Goal: Check status: Check status

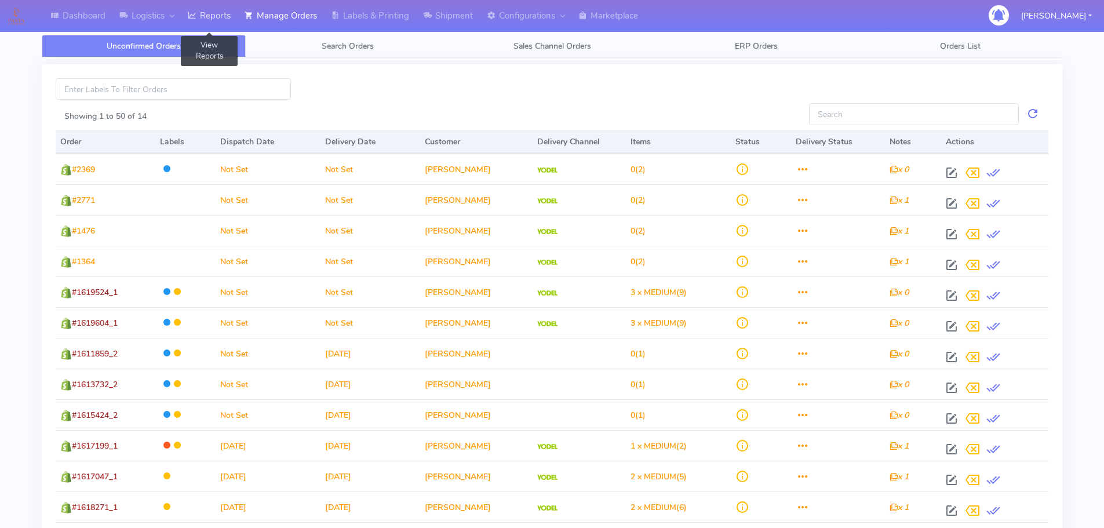
click at [209, 21] on link "Reports" at bounding box center [209, 16] width 57 height 32
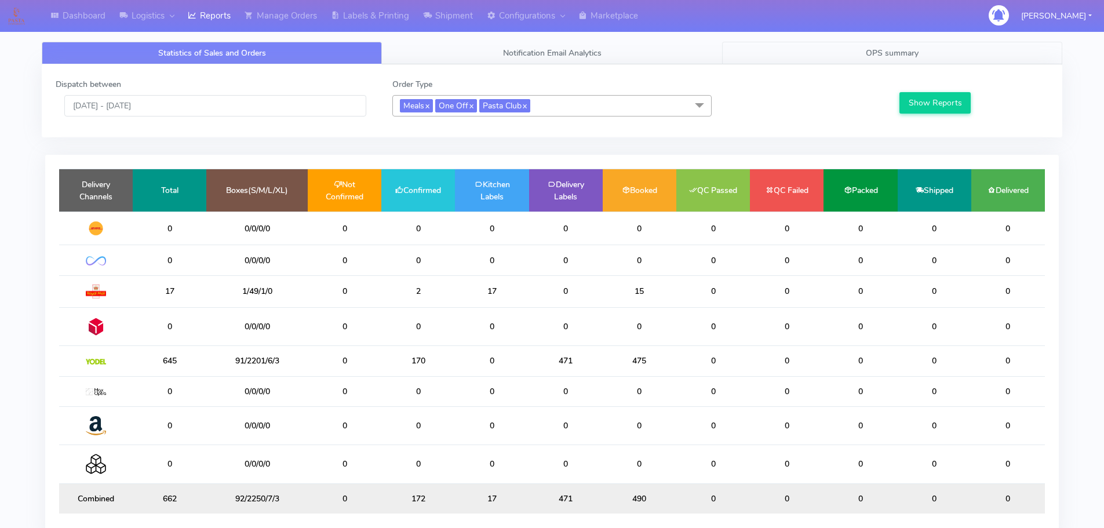
click at [931, 56] on link "OPS summary" at bounding box center [892, 53] width 340 height 23
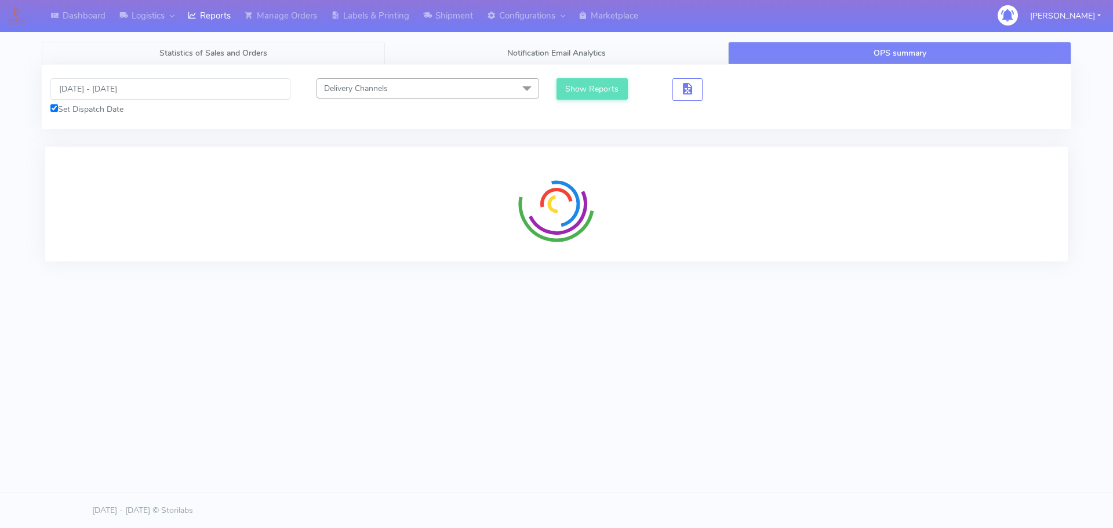
click at [331, 54] on link "Statistics of Sales and Orders" at bounding box center [213, 53] width 343 height 23
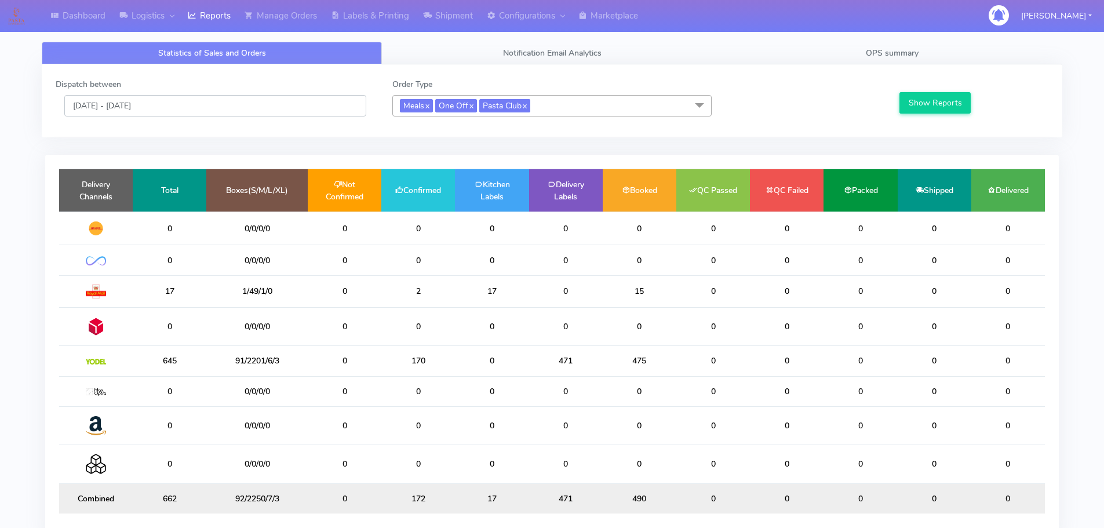
click at [257, 108] on input "[DATE] - [DATE]" at bounding box center [215, 105] width 302 height 21
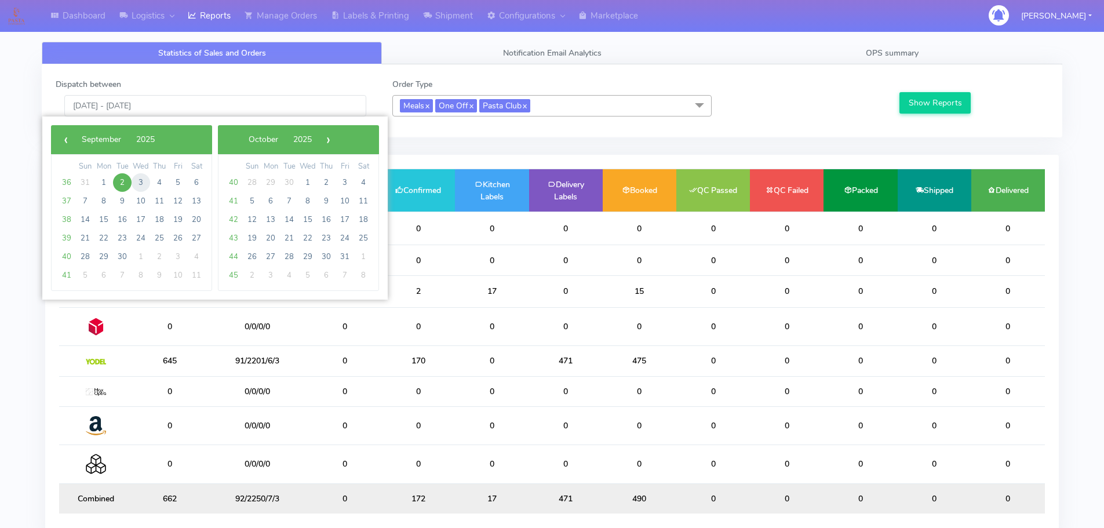
click at [137, 180] on span "3" at bounding box center [141, 182] width 19 height 19
type input "[DATE] - [DATE]"
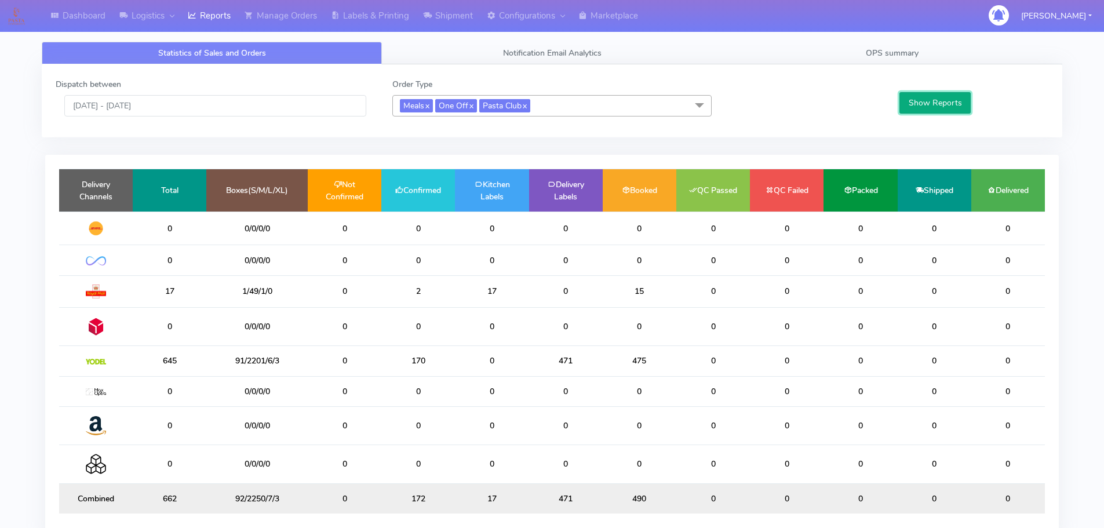
click at [922, 105] on button "Show Reports" at bounding box center [934, 102] width 71 height 21
